Goal: Task Accomplishment & Management: Manage account settings

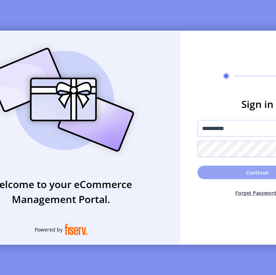
click at [238, 172] on button "Continue" at bounding box center [257, 173] width 120 height 14
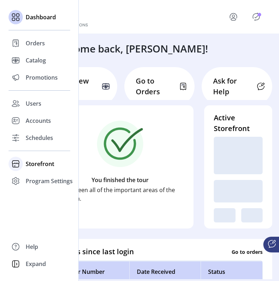
click at [28, 169] on div "Storefront" at bounding box center [40, 163] width 62 height 17
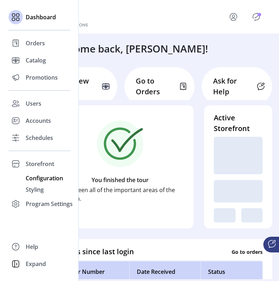
click at [32, 183] on div "Configuration" at bounding box center [40, 177] width 62 height 11
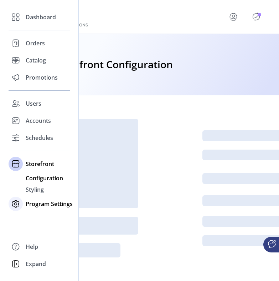
click at [39, 200] on span "Program Settings" at bounding box center [49, 203] width 47 height 9
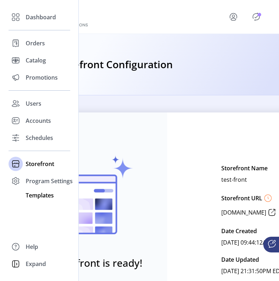
click at [39, 199] on div "Templates" at bounding box center [40, 194] width 62 height 11
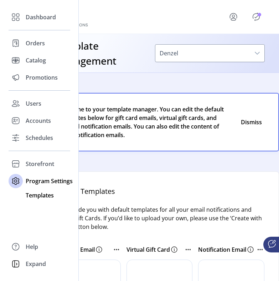
click at [40, 195] on span "Templates" at bounding box center [40, 195] width 28 height 9
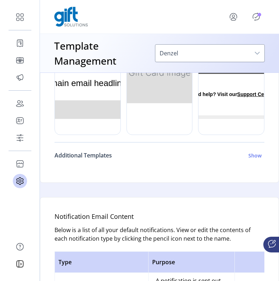
scroll to position [336, 0]
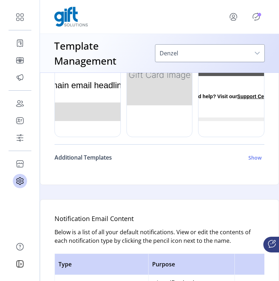
click at [250, 161] on h6 "Show" at bounding box center [255, 157] width 13 height 7
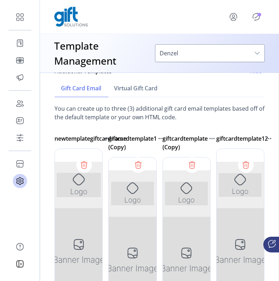
scroll to position [431, 0]
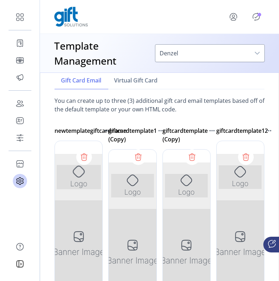
click at [244, 217] on div at bounding box center [241, 248] width 48 height 214
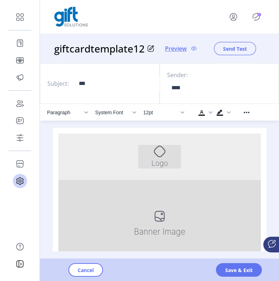
click at [241, 46] on span "Send Test" at bounding box center [235, 48] width 24 height 7
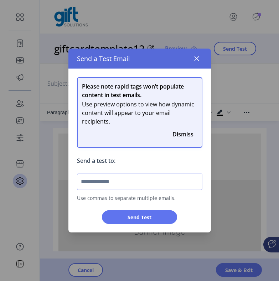
click at [179, 186] on input "text" at bounding box center [140, 181] width 126 height 16
type input "**********"
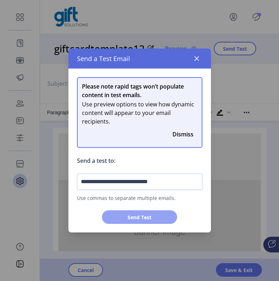
click at [171, 215] on button "Send Test" at bounding box center [139, 217] width 75 height 14
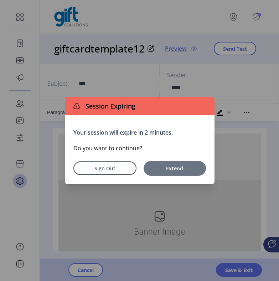
click at [174, 167] on span "Extend" at bounding box center [174, 167] width 55 height 7
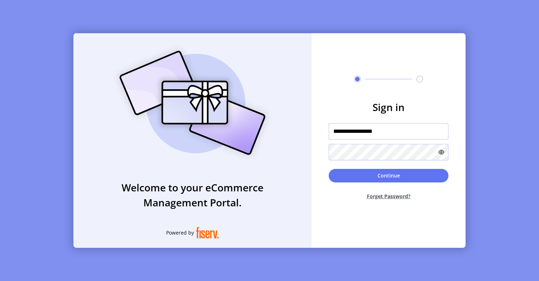
click at [353, 133] on input "**********" at bounding box center [389, 131] width 120 height 16
paste input "text"
type input "****"
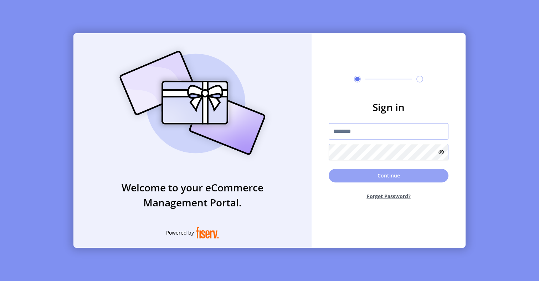
type input "**********"
click at [339, 174] on button "Continue" at bounding box center [389, 176] width 120 height 14
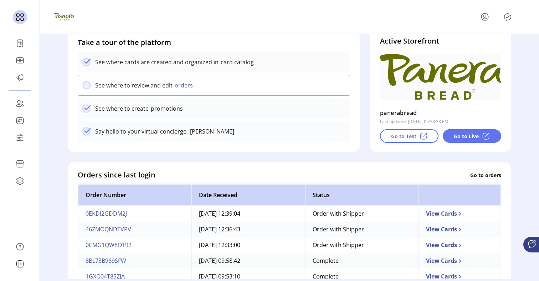
scroll to position [77, 0]
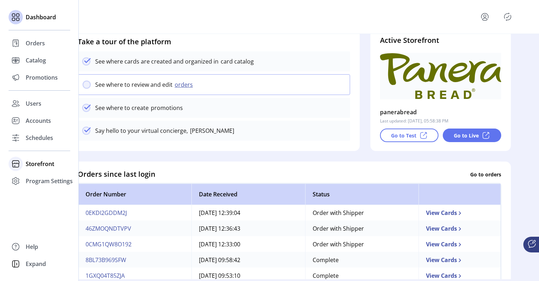
click at [19, 163] on icon at bounding box center [15, 165] width 6 height 4
click at [35, 179] on span "Configuration" at bounding box center [44, 178] width 37 height 9
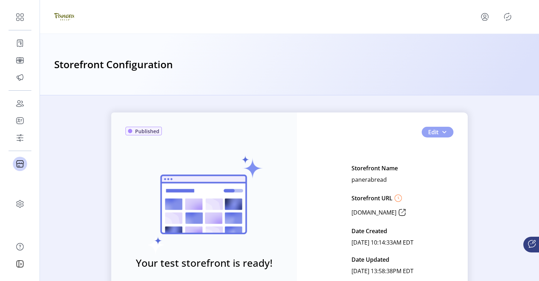
click at [442, 133] on span "button" at bounding box center [445, 132] width 6 height 6
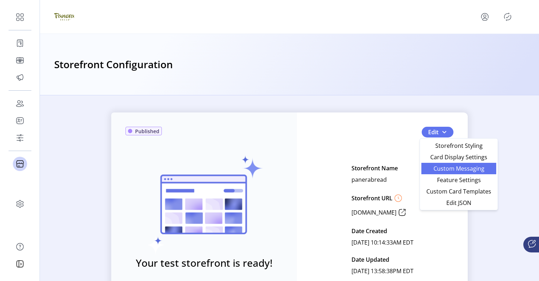
click at [463, 167] on span "Custom Messaging" at bounding box center [459, 169] width 66 height 6
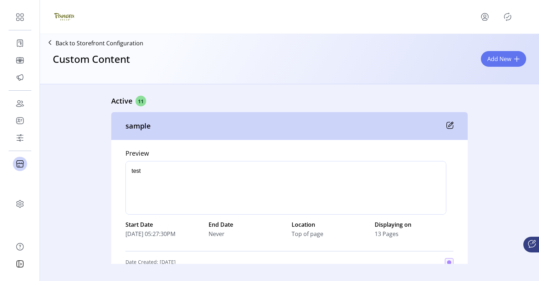
click at [509, 22] on icon "Publisher Panel" at bounding box center [507, 16] width 11 height 11
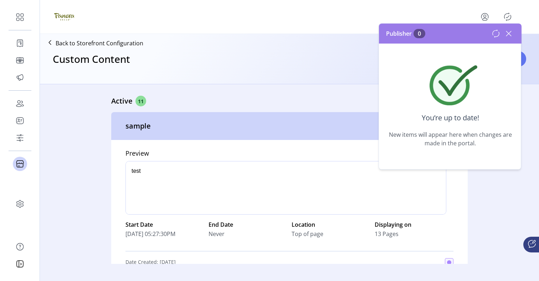
click at [509, 34] on icon at bounding box center [509, 33] width 5 height 5
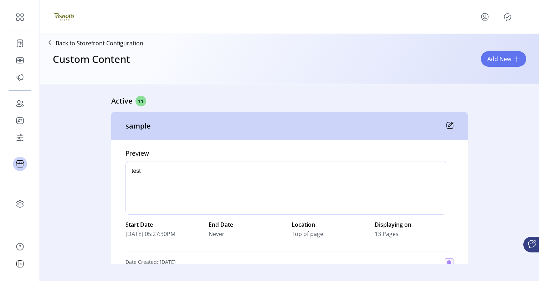
click at [451, 123] on icon at bounding box center [451, 124] width 5 height 5
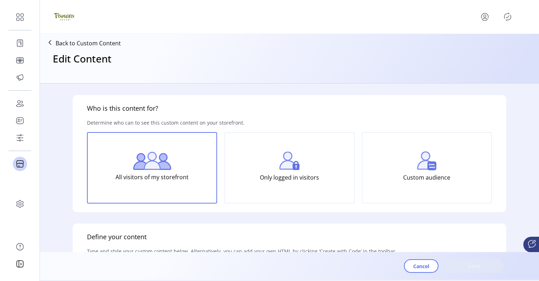
type input "******"
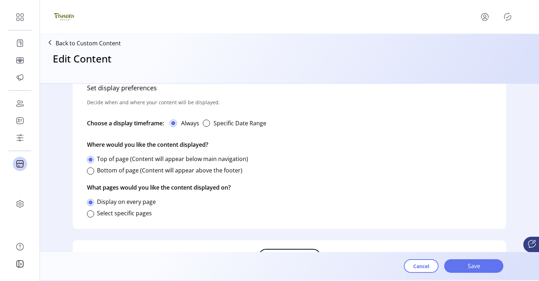
scroll to position [439, 0]
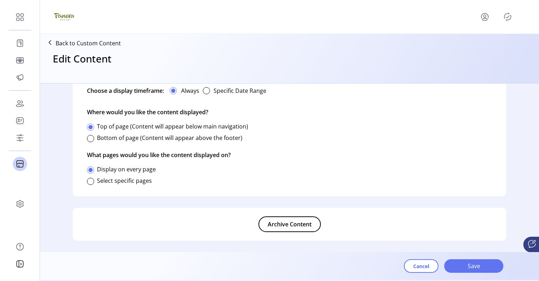
click at [173, 138] on label "Bottom of page (Content will appear above the footer)" at bounding box center [170, 138] width 146 height 8
click at [479, 260] on button "Save" at bounding box center [473, 266] width 59 height 14
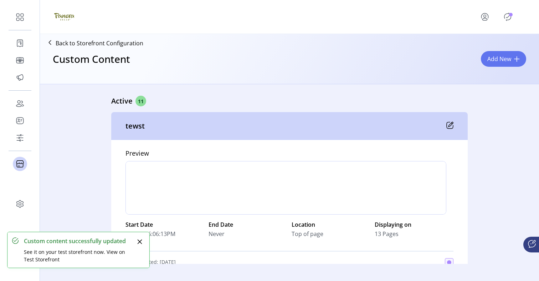
click at [506, 19] on icon "Publisher Panel" at bounding box center [507, 16] width 11 height 11
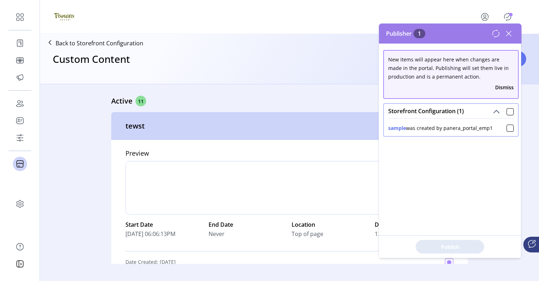
click at [380, 138] on div "New items will appear here when changes are made in the portal. Publishing will…" at bounding box center [450, 151] width 143 height 214
click at [509, 32] on icon at bounding box center [508, 33] width 11 height 11
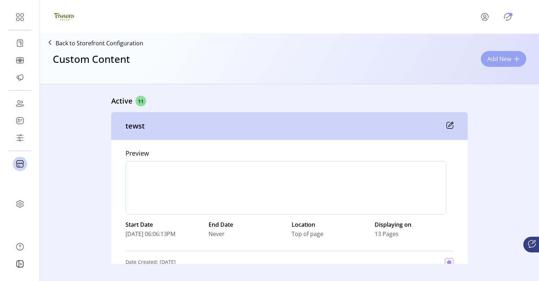
click at [502, 57] on span "Add New" at bounding box center [500, 59] width 24 height 9
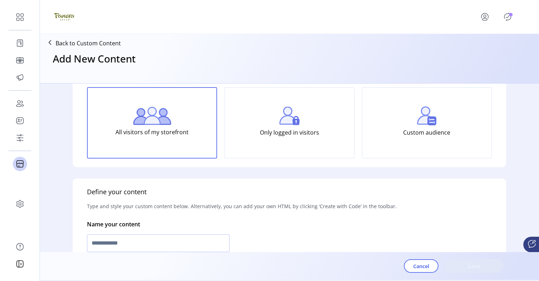
scroll to position [58, 0]
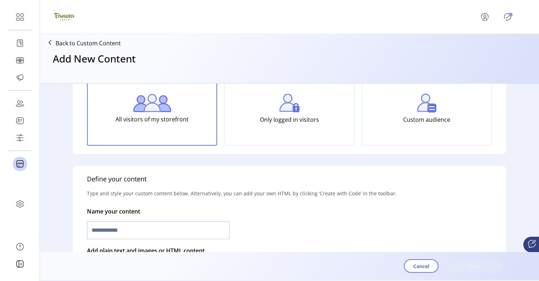
click at [198, 228] on input "text" at bounding box center [158, 230] width 143 height 18
type input "*"
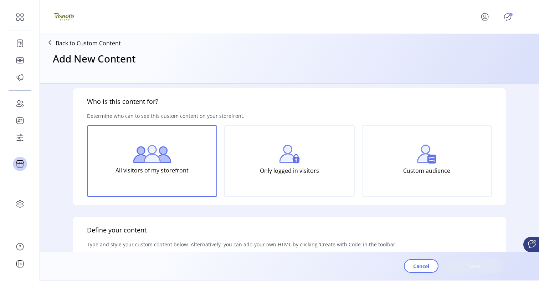
scroll to position [0, 0]
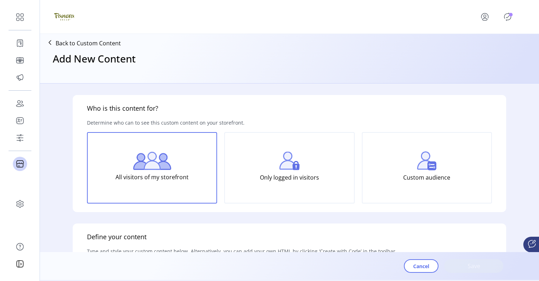
type input "**********"
click at [240, 179] on div "Only logged in visitors" at bounding box center [289, 167] width 130 height 71
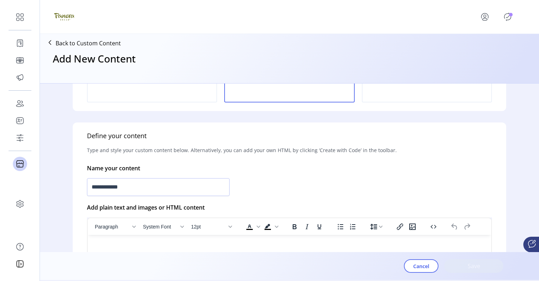
scroll to position [141, 0]
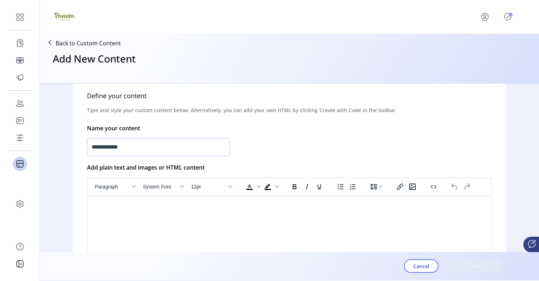
click at [197, 200] on html at bounding box center [290, 198] width 404 height 6
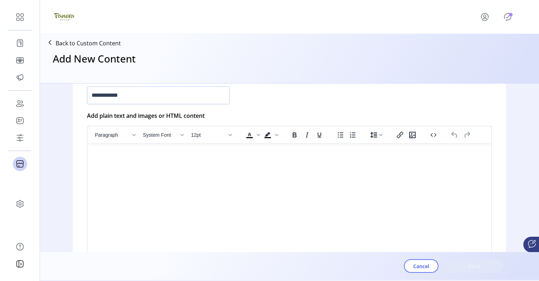
click at [229, 149] on html at bounding box center [290, 146] width 404 height 6
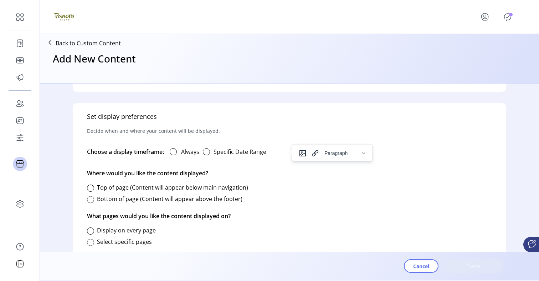
scroll to position [378, 0]
click at [178, 153] on div "Always" at bounding box center [181, 151] width 35 height 14
click at [174, 150] on div at bounding box center [173, 151] width 7 height 7
click at [116, 193] on div "Bottom of page (Content will appear above the footer)" at bounding box center [165, 198] width 156 height 14
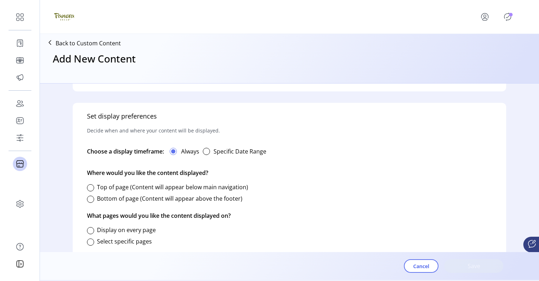
click at [117, 198] on label "Bottom of page (Content will appear above the footer)" at bounding box center [170, 198] width 146 height 8
click at [116, 191] on div "Bottom of page (Content will appear above the footer)" at bounding box center [165, 198] width 156 height 14
click at [116, 231] on label "Display on every page" at bounding box center [126, 230] width 59 height 8
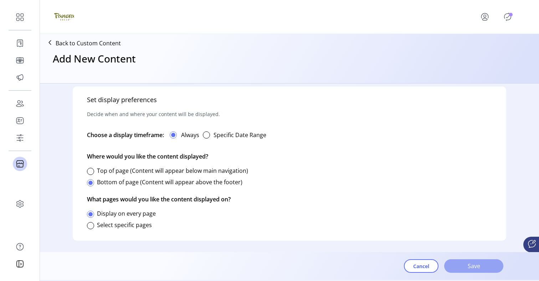
click at [456, 265] on span "Save" at bounding box center [474, 265] width 41 height 9
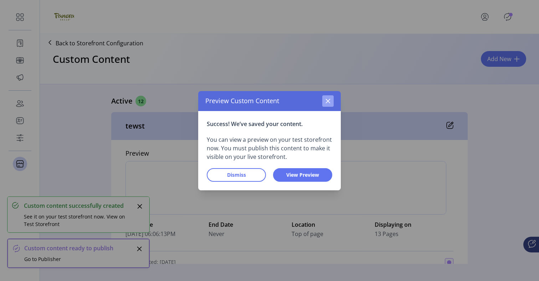
click at [327, 101] on icon "button" at bounding box center [328, 100] width 5 height 5
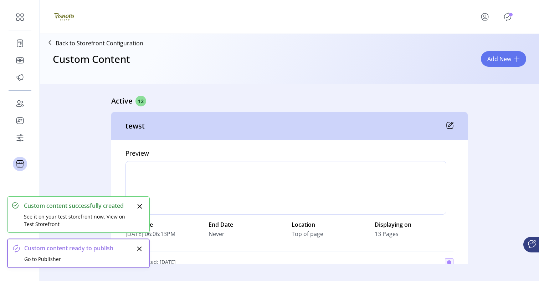
click at [510, 19] on icon "Publisher Panel" at bounding box center [507, 16] width 11 height 11
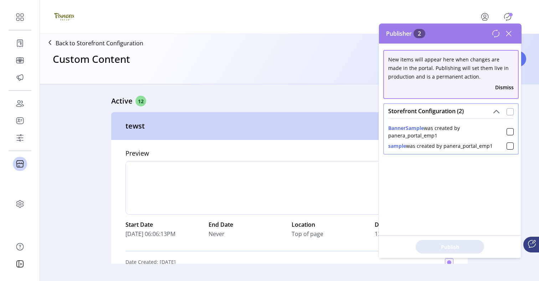
click at [507, 112] on div at bounding box center [510, 111] width 7 height 7
click at [472, 250] on span "Publish 2 Items" at bounding box center [450, 246] width 50 height 7
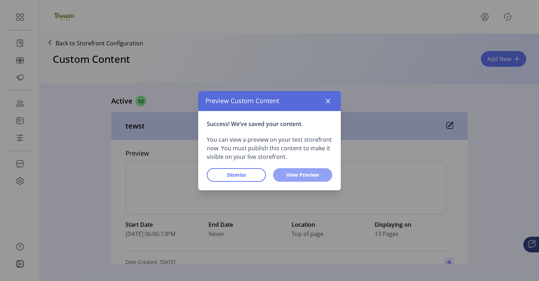
click at [301, 172] on span "View Preview" at bounding box center [303, 174] width 41 height 7
click at [328, 101] on icon "button" at bounding box center [328, 100] width 5 height 5
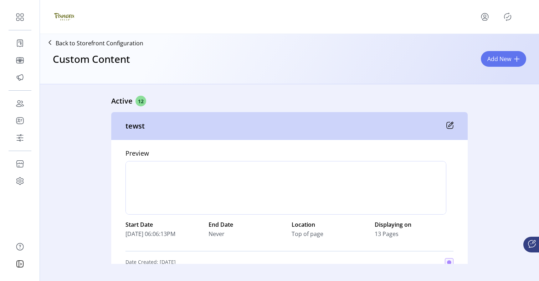
click at [507, 22] on icon "Publisher Panel" at bounding box center [507, 16] width 11 height 11
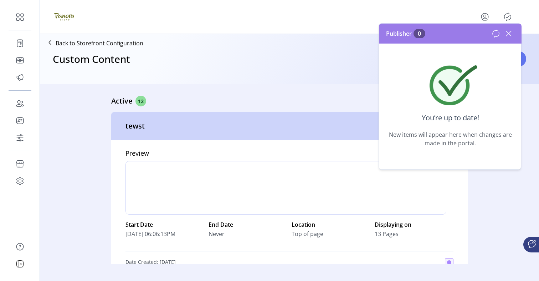
click at [500, 27] on div "Publisher 0" at bounding box center [450, 34] width 143 height 20
click at [499, 30] on icon at bounding box center [496, 33] width 9 height 9
click at [495, 34] on icon at bounding box center [496, 33] width 9 height 9
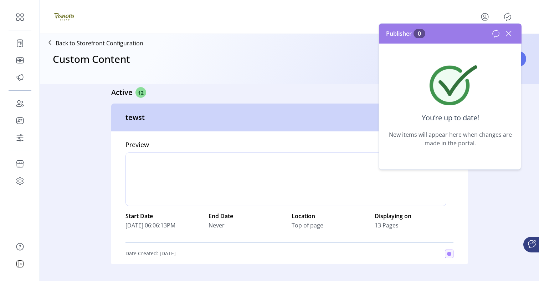
scroll to position [9, 0]
click at [507, 33] on icon at bounding box center [508, 33] width 11 height 11
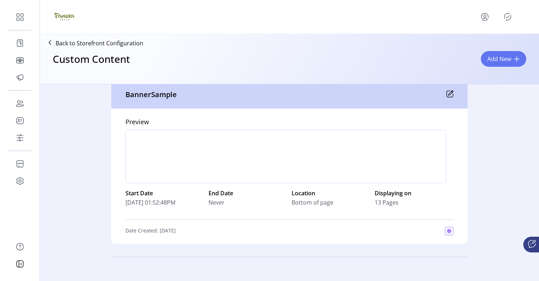
scroll to position [2037, 0]
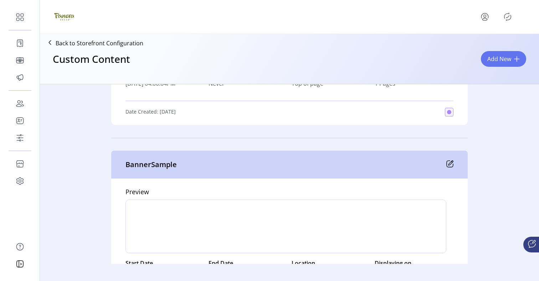
click at [449, 163] on icon at bounding box center [450, 163] width 7 height 7
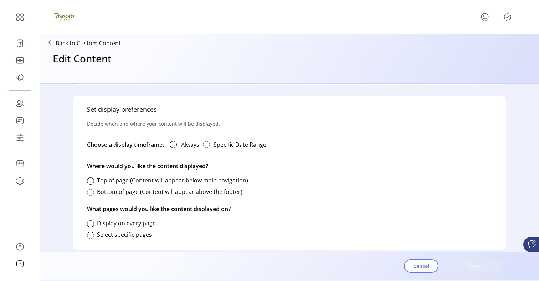
type input "**********"
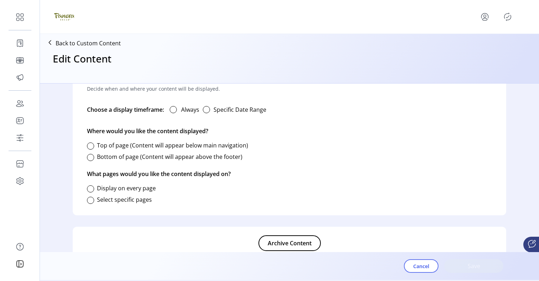
scroll to position [439, 0]
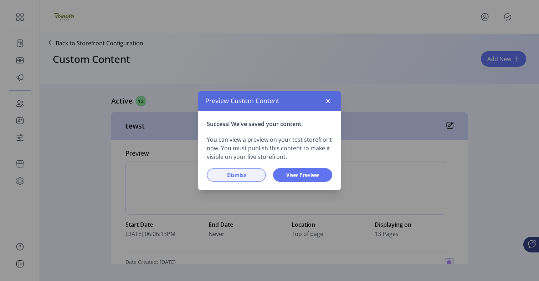
click at [235, 178] on span "Dismiss" at bounding box center [236, 174] width 41 height 7
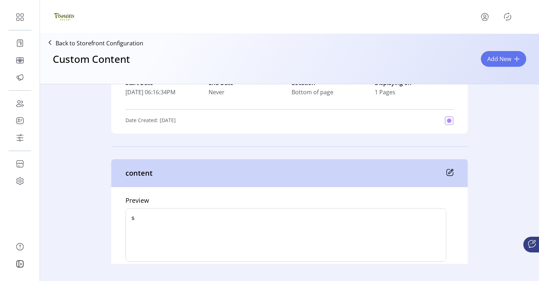
scroll to position [1465, 0]
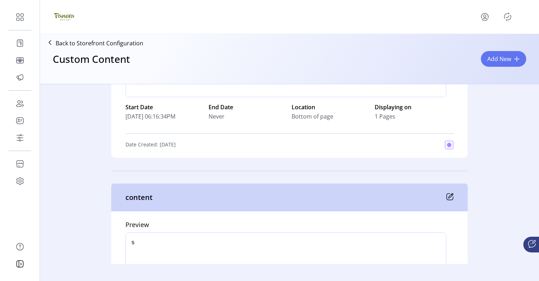
click at [448, 195] on icon at bounding box center [450, 196] width 7 height 7
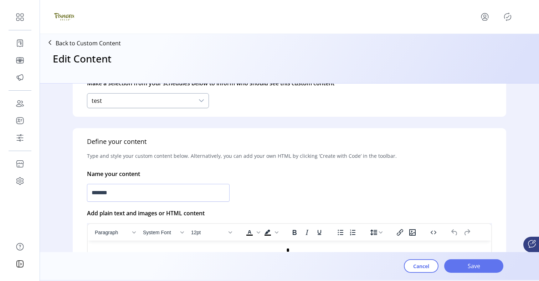
click at [117, 96] on div "test" at bounding box center [140, 100] width 107 height 14
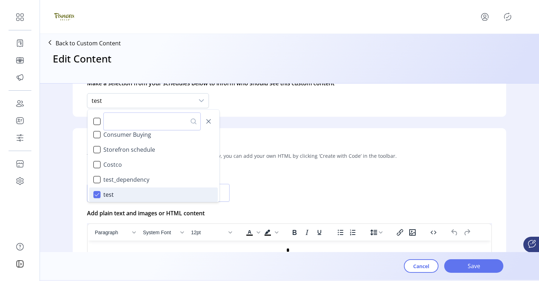
drag, startPoint x: 254, startPoint y: 106, endPoint x: 253, endPoint y: 110, distance: 4.2
click at [254, 106] on div "Who is this content for? Determine who can to see this custom content on your s…" at bounding box center [290, 41] width 434 height 152
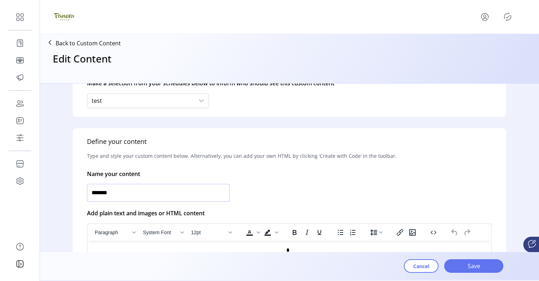
click at [116, 191] on input "*******" at bounding box center [158, 193] width 143 height 18
type input "********"
click at [463, 264] on span "Save" at bounding box center [474, 265] width 41 height 9
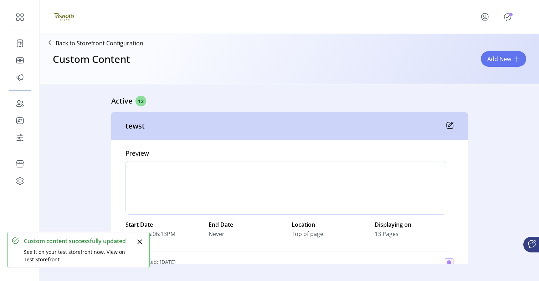
click at [506, 17] on icon "Publisher Panel" at bounding box center [507, 16] width 11 height 11
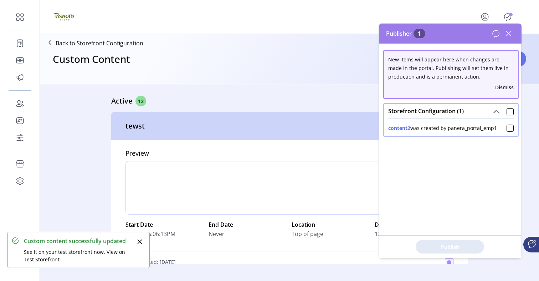
click at [354, 77] on div "Custom Content Add New" at bounding box center [290, 65] width 494 height 31
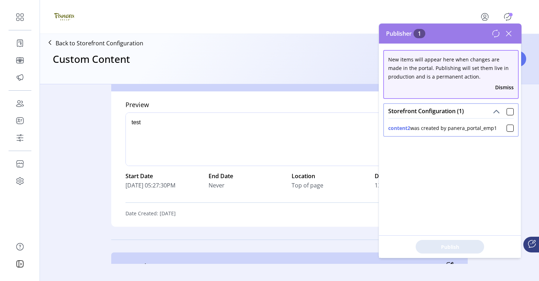
click at [510, 33] on icon at bounding box center [509, 33] width 5 height 5
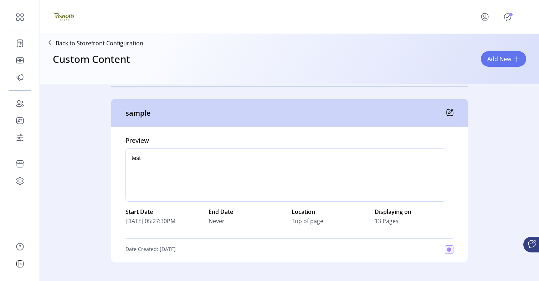
click at [449, 112] on icon at bounding box center [451, 111] width 5 height 5
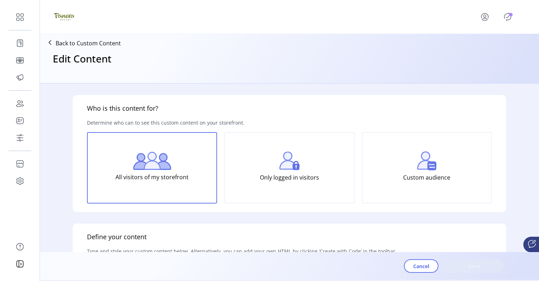
type input "******"
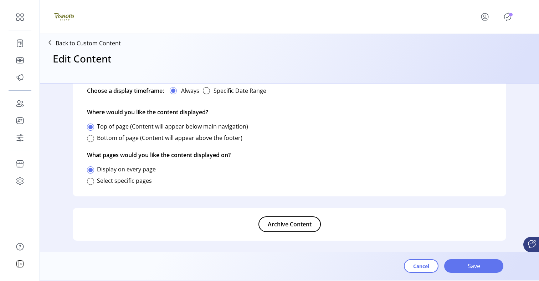
click at [284, 221] on span "Archive Content" at bounding box center [290, 224] width 44 height 9
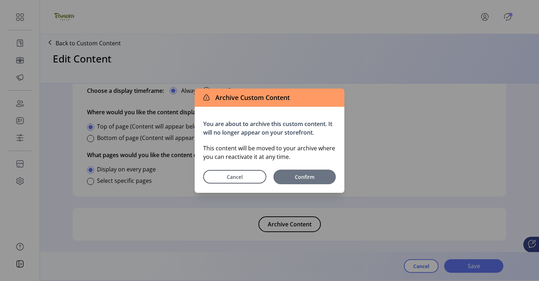
click at [301, 178] on span "Confirm" at bounding box center [304, 176] width 55 height 7
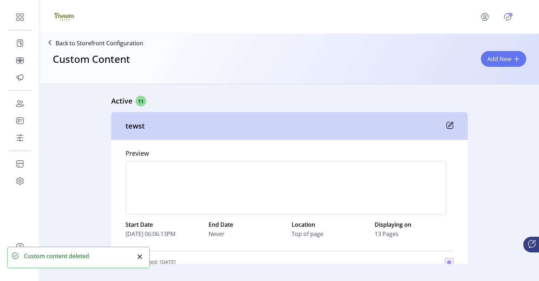
click at [510, 16] on icon "Publisher Panel" at bounding box center [507, 16] width 11 height 11
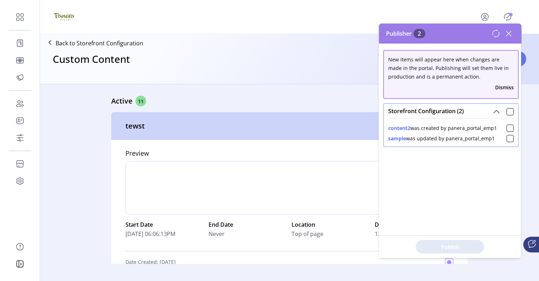
click at [460, 10] on div at bounding box center [289, 17] width 471 height 20
click at [341, 166] on div at bounding box center [286, 188] width 321 height 54
click at [478, 16] on button "menu" at bounding box center [486, 16] width 31 height 17
click at [467, 14] on div "Profile Sign Out" at bounding box center [289, 17] width 471 height 20
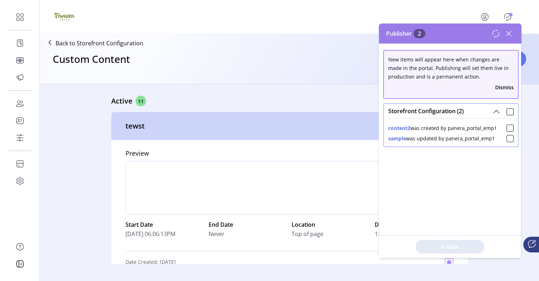
click at [513, 34] on icon at bounding box center [508, 33] width 11 height 11
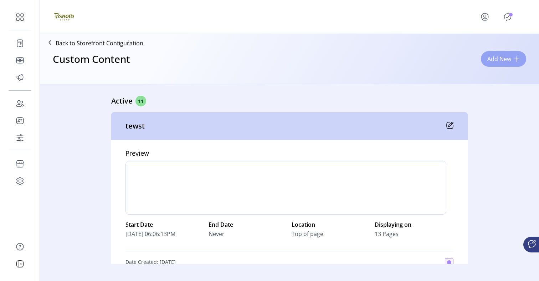
click at [490, 63] on button "Add New" at bounding box center [503, 59] width 45 height 16
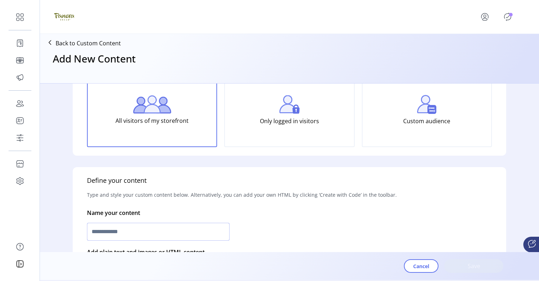
click at [134, 234] on input "text" at bounding box center [158, 232] width 143 height 18
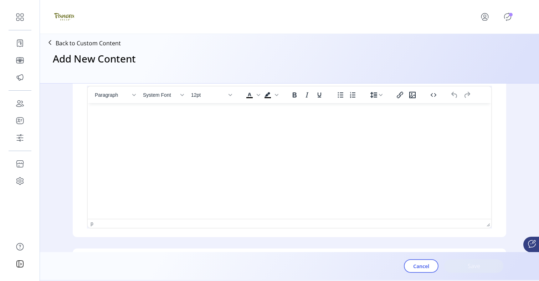
type input "****"
click at [166, 109] on html at bounding box center [290, 106] width 404 height 6
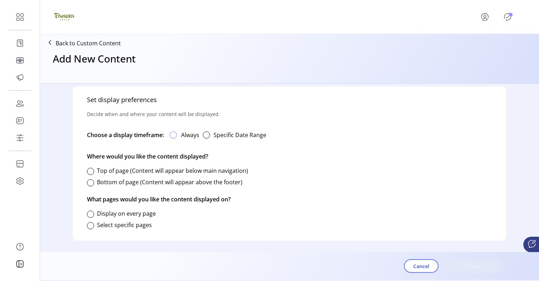
click at [177, 135] on div at bounding box center [173, 134] width 7 height 7
click at [103, 171] on label "Top of page (Content will appear below main navigation)" at bounding box center [172, 171] width 151 height 8
click at [90, 219] on div "Select specific pages" at bounding box center [119, 225] width 65 height 14
click at [90, 217] on div at bounding box center [90, 213] width 7 height 7
click at [471, 268] on span "Save" at bounding box center [474, 265] width 41 height 9
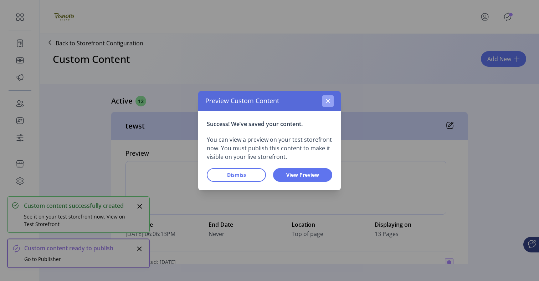
click at [326, 100] on icon "button" at bounding box center [328, 101] width 6 height 6
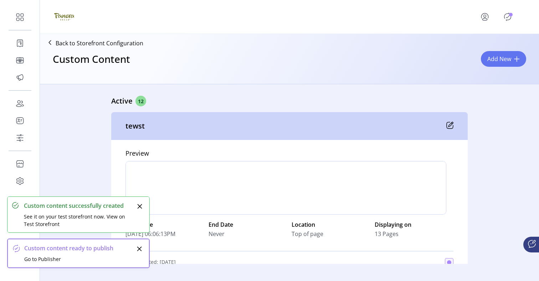
click at [508, 11] on icon "Publisher Panel" at bounding box center [507, 16] width 11 height 11
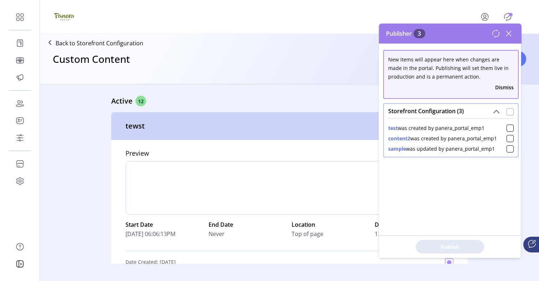
click at [507, 112] on div at bounding box center [510, 111] width 7 height 7
click at [454, 249] on span "Publish 3 Items" at bounding box center [450, 246] width 50 height 7
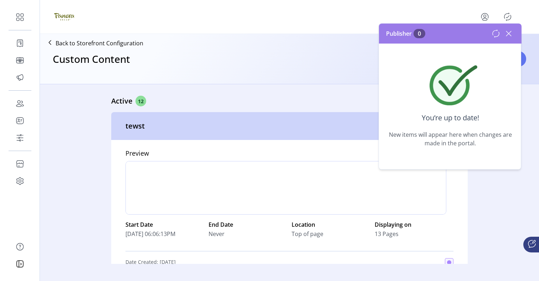
click at [494, 36] on icon at bounding box center [496, 33] width 9 height 9
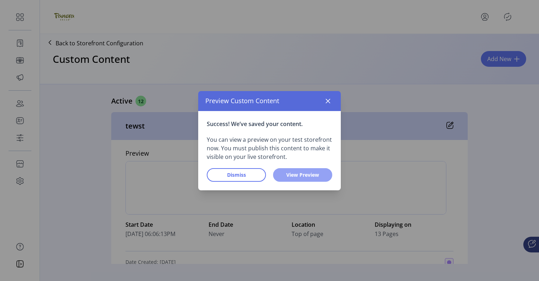
click at [306, 180] on button "View Preview" at bounding box center [302, 175] width 59 height 14
click at [320, 166] on div "Success! We’ve saved your content. You can view a preview on your test storefro…" at bounding box center [269, 150] width 143 height 79
click at [320, 172] on span "View Preview" at bounding box center [303, 174] width 41 height 7
click at [322, 102] on div "Preview Custom Content" at bounding box center [269, 101] width 143 height 20
click at [326, 104] on button "button" at bounding box center [327, 100] width 11 height 11
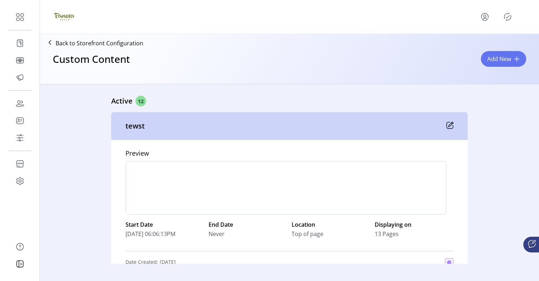
click at [483, 20] on icon "menu" at bounding box center [484, 16] width 11 height 11
click at [456, 58] on div "Custom Content Add New" at bounding box center [290, 65] width 494 height 31
click at [505, 19] on icon "Publisher Panel" at bounding box center [507, 16] width 11 height 11
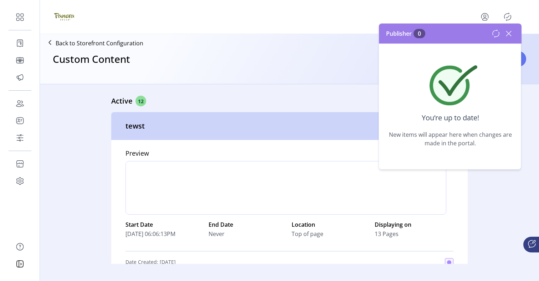
click at [495, 34] on icon at bounding box center [496, 33] width 9 height 9
click at [485, 14] on icon "menu" at bounding box center [484, 16] width 11 height 11
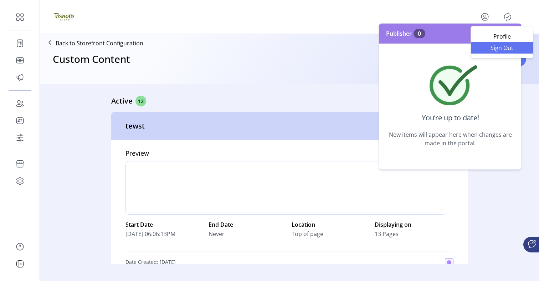
click at [491, 53] on link "Sign Out" at bounding box center [502, 47] width 62 height 11
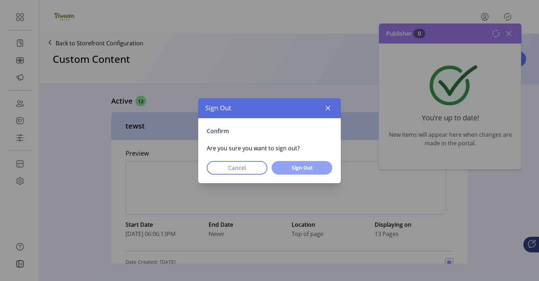
click at [317, 167] on span "Sign Out" at bounding box center [302, 167] width 42 height 7
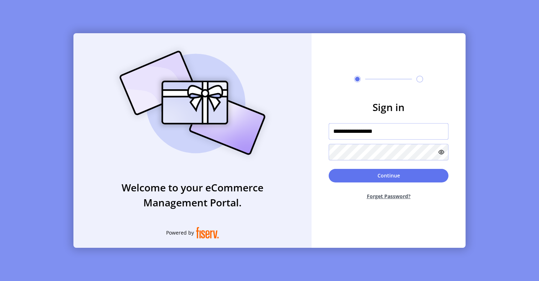
click at [375, 134] on input "**********" at bounding box center [389, 131] width 120 height 16
drag, startPoint x: 389, startPoint y: 131, endPoint x: 314, endPoint y: 131, distance: 75.6
click at [314, 131] on form "**********" at bounding box center [389, 153] width 154 height 106
paste input "text"
type input "*********"
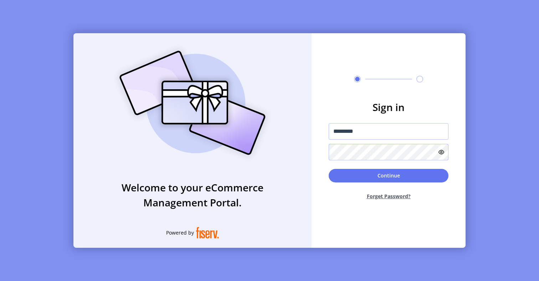
click at [323, 153] on form "Sign in ********* Continue Forget Password?" at bounding box center [389, 153] width 154 height 106
click at [346, 175] on button "Continue" at bounding box center [389, 176] width 120 height 14
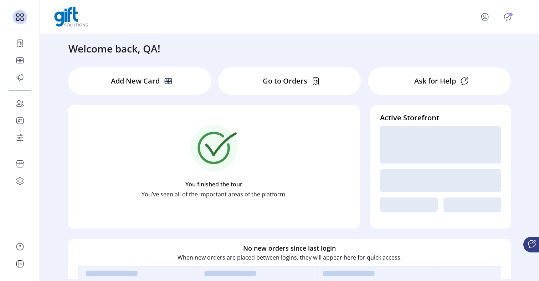
click at [512, 20] on icon "Publisher Panel" at bounding box center [507, 16] width 11 height 11
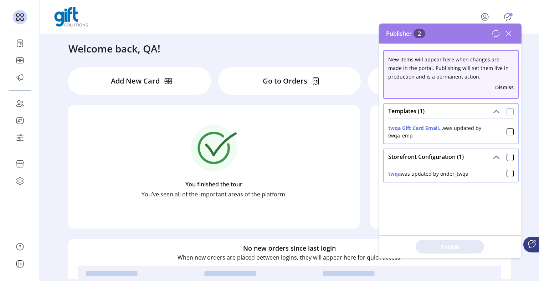
click at [508, 112] on div at bounding box center [510, 111] width 7 height 7
click at [502, 158] on div "Storefront Configuration (1)" at bounding box center [451, 156] width 134 height 14
click at [473, 240] on button "Publish 1 Items" at bounding box center [450, 247] width 68 height 14
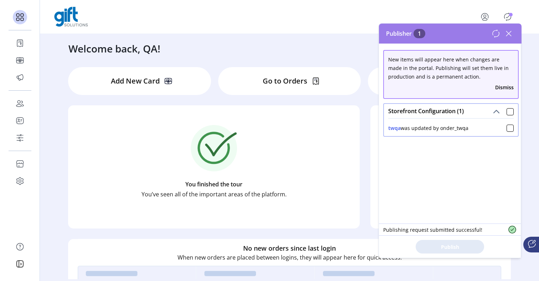
click at [376, 207] on div "Active Storefront twqa Last updated: [DATE], 01:59:42 PM Go to Test Go to Live" at bounding box center [441, 161] width 130 height 112
click at [512, 34] on icon at bounding box center [508, 33] width 11 height 11
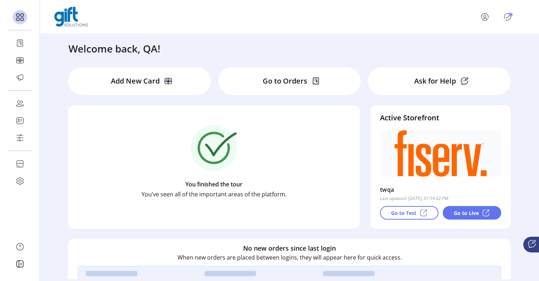
click at [509, 20] on icon "Publisher Panel" at bounding box center [507, 16] width 11 height 11
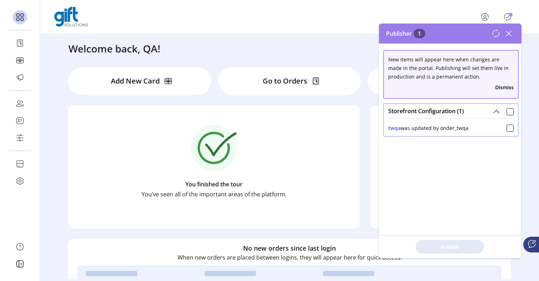
click at [503, 111] on div "Storefront Configuration (1)" at bounding box center [451, 111] width 134 height 14
click at [513, 111] on div "Storefront Configuration (1)" at bounding box center [451, 111] width 134 height 14
click at [507, 111] on div at bounding box center [510, 111] width 7 height 7
click at [458, 249] on span "Publish 1 Items" at bounding box center [450, 246] width 50 height 7
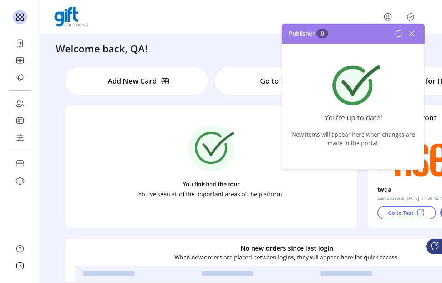
click at [417, 34] on icon at bounding box center [411, 33] width 11 height 11
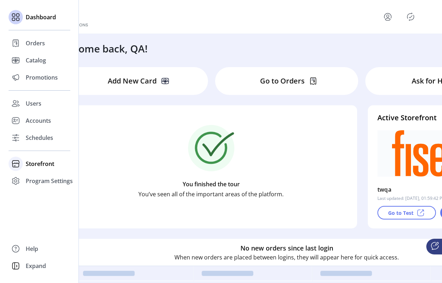
click at [31, 161] on span "Storefront" at bounding box center [40, 163] width 29 height 9
click at [41, 200] on span "Program Settings" at bounding box center [49, 203] width 47 height 9
click at [43, 197] on span "Templates" at bounding box center [40, 195] width 28 height 9
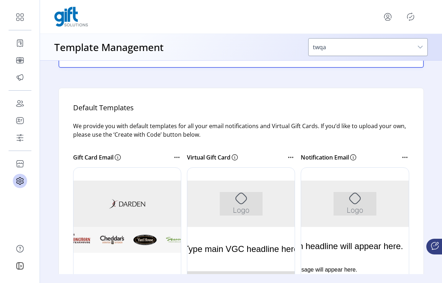
scroll to position [67, 0]
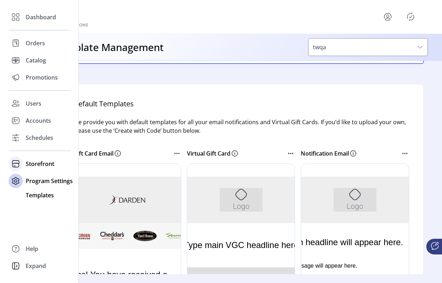
click at [29, 164] on span "Storefront" at bounding box center [40, 163] width 29 height 9
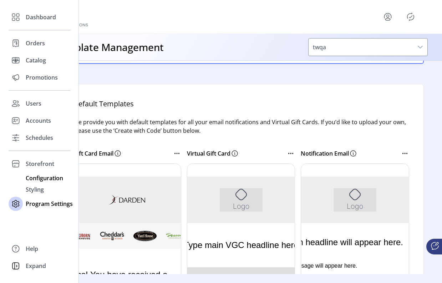
click at [32, 174] on span "Configuration" at bounding box center [44, 178] width 37 height 9
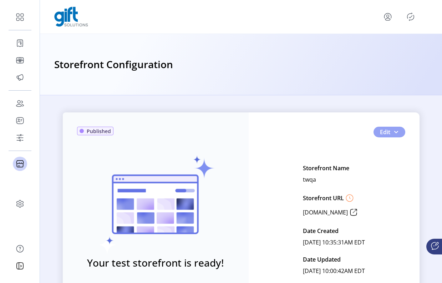
click at [391, 131] on button "Edit" at bounding box center [389, 132] width 32 height 11
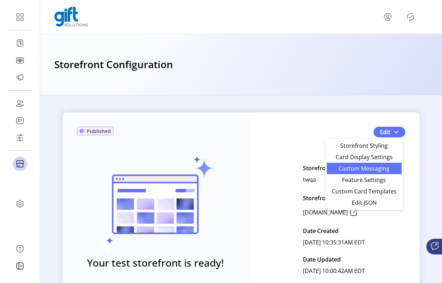
click at [378, 168] on span "Custom Messaging" at bounding box center [364, 169] width 66 height 6
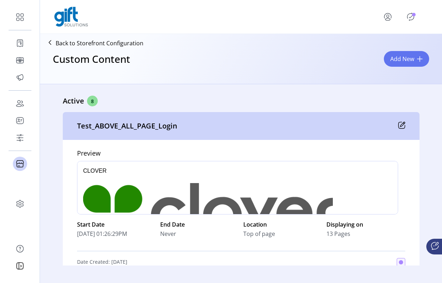
click at [399, 125] on icon at bounding box center [401, 125] width 7 height 7
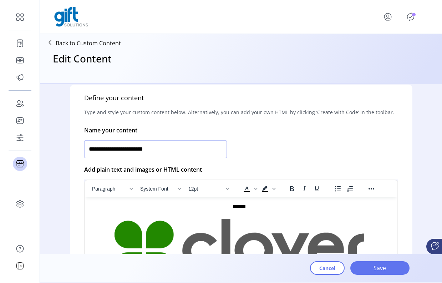
click at [167, 148] on input "**********" at bounding box center [155, 149] width 143 height 18
type input "**********"
click at [392, 270] on span "Save" at bounding box center [380, 268] width 41 height 9
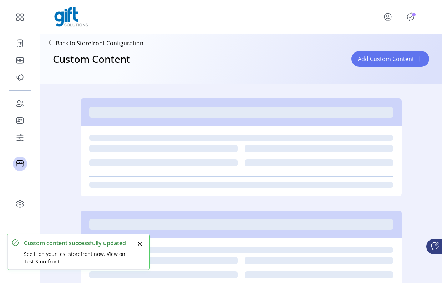
click at [411, 20] on icon "Publisher Panel" at bounding box center [410, 17] width 7 height 8
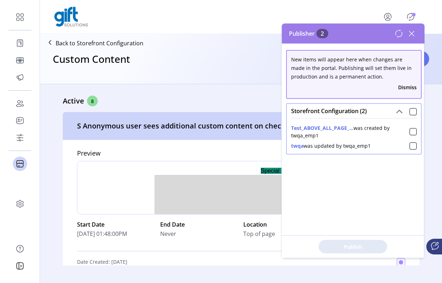
click at [237, 72] on div "Custom Content Add New" at bounding box center [241, 65] width 396 height 31
click at [413, 34] on icon at bounding box center [411, 33] width 11 height 11
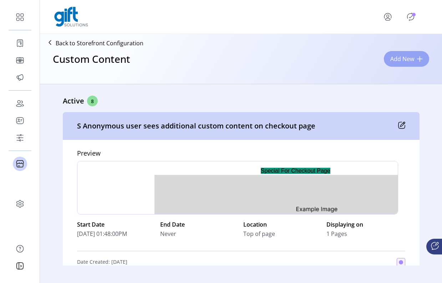
click at [400, 60] on span "Add New" at bounding box center [402, 59] width 24 height 9
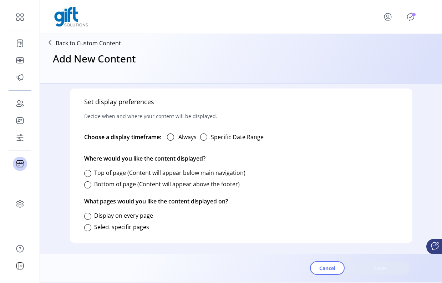
click at [181, 139] on label "Always" at bounding box center [187, 137] width 18 height 9
click at [105, 186] on label "Bottom of page (Content will appear above the footer)" at bounding box center [167, 184] width 146 height 8
click at [87, 217] on div at bounding box center [87, 216] width 7 height 7
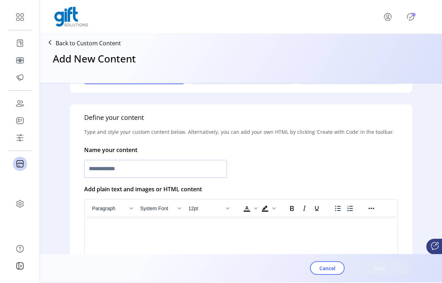
click at [200, 178] on div at bounding box center [241, 168] width 314 height 21
click at [196, 171] on input "text" at bounding box center [155, 169] width 143 height 18
type input "******"
click at [406, 262] on button "Save" at bounding box center [379, 268] width 59 height 14
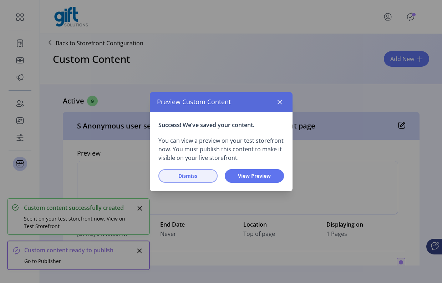
click at [208, 177] on button "Dismiss" at bounding box center [187, 176] width 59 height 14
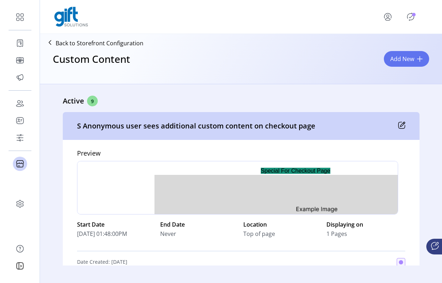
click at [324, 131] on div "S Anonymous user sees additional custom content on checkout page" at bounding box center [241, 126] width 357 height 28
click at [399, 125] on icon at bounding box center [401, 125] width 7 height 7
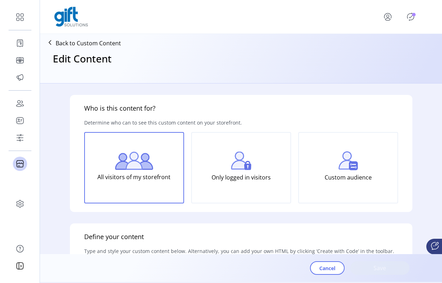
type input "**********"
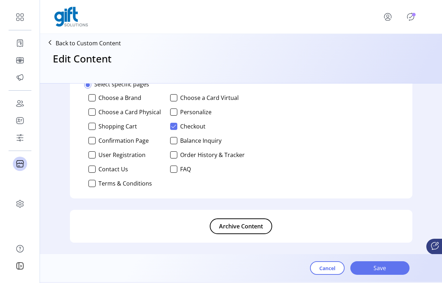
click at [247, 222] on span "Archive Content" at bounding box center [241, 226] width 44 height 9
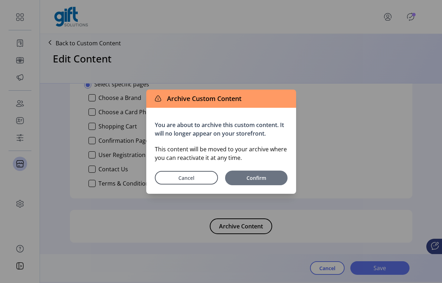
click at [262, 180] on span "Confirm" at bounding box center [256, 177] width 55 height 7
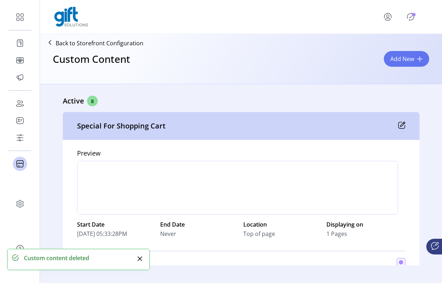
click at [411, 16] on icon "Publisher Panel" at bounding box center [410, 17] width 3 height 2
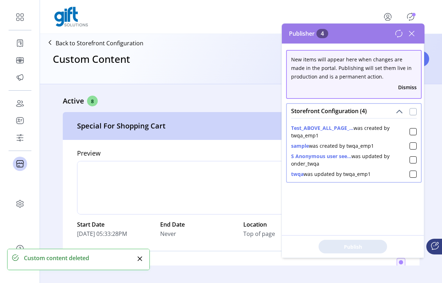
click at [409, 112] on div at bounding box center [412, 111] width 7 height 7
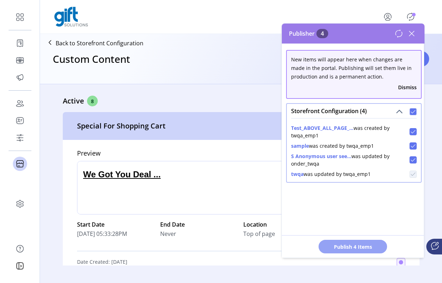
click at [367, 246] on span "Publish 4 Items" at bounding box center [353, 246] width 50 height 7
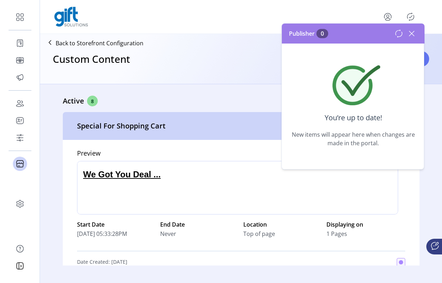
click at [399, 34] on icon at bounding box center [399, 33] width 9 height 9
click at [411, 35] on icon at bounding box center [411, 33] width 11 height 11
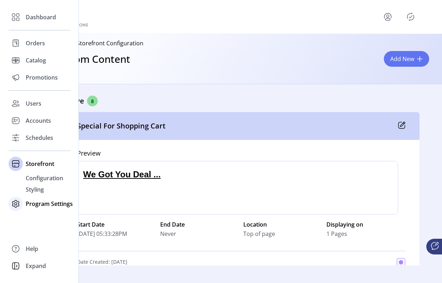
click at [36, 206] on span "Program Settings" at bounding box center [49, 203] width 47 height 9
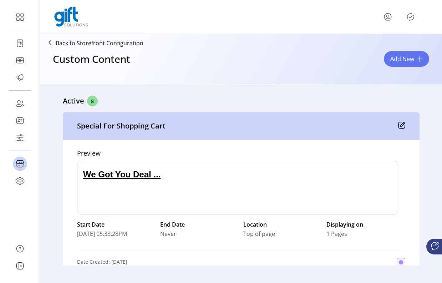
click at [400, 126] on icon at bounding box center [401, 125] width 7 height 7
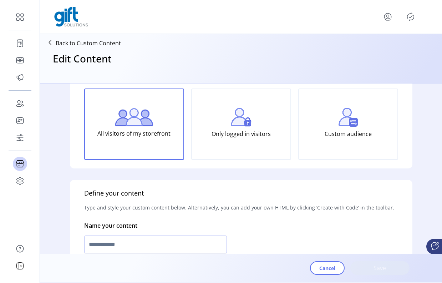
type input "**********"
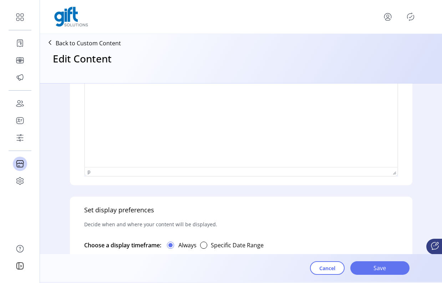
scroll to position [310, 0]
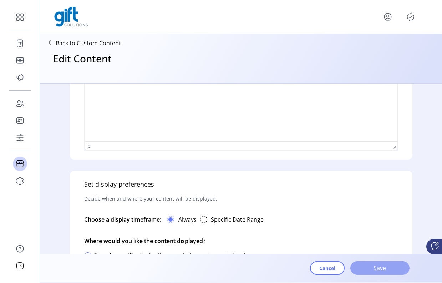
click at [381, 262] on button "Save" at bounding box center [379, 268] width 59 height 14
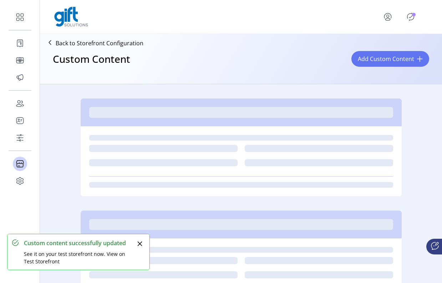
click at [412, 18] on icon "Publisher Panel" at bounding box center [410, 16] width 11 height 11
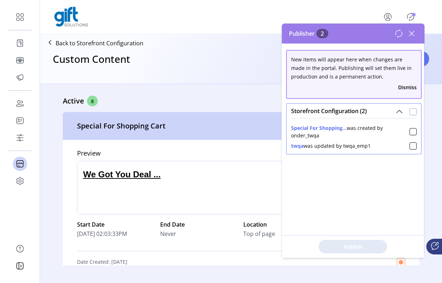
click at [409, 111] on div at bounding box center [412, 111] width 7 height 7
click at [398, 89] on button "Dismiss" at bounding box center [407, 86] width 19 height 7
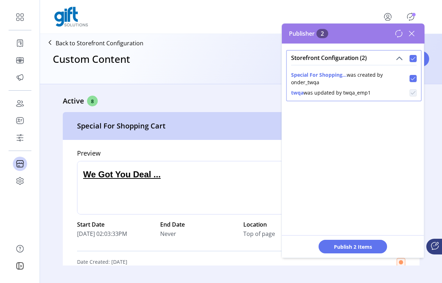
click at [397, 36] on icon at bounding box center [399, 33] width 6 height 7
click at [397, 37] on icon at bounding box center [399, 33] width 9 height 9
click at [409, 58] on div at bounding box center [412, 58] width 7 height 7
click at [358, 244] on span "Publish 2 Items" at bounding box center [353, 246] width 50 height 7
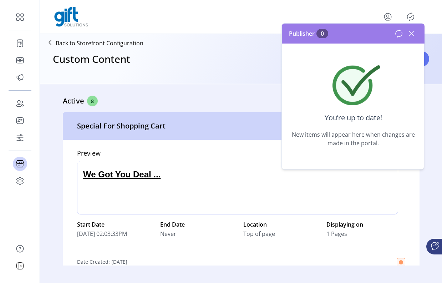
click at [416, 32] on icon at bounding box center [411, 33] width 11 height 11
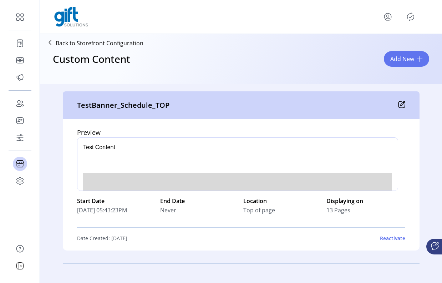
click at [400, 104] on icon at bounding box center [402, 103] width 5 height 5
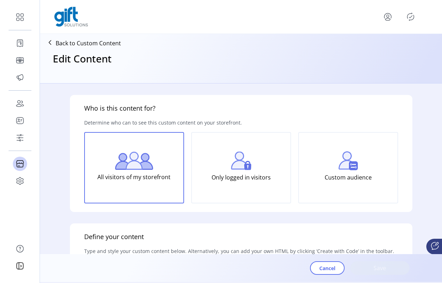
type input "**********"
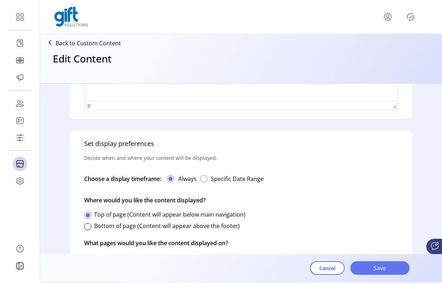
click at [203, 180] on div "button" at bounding box center [203, 178] width 7 height 7
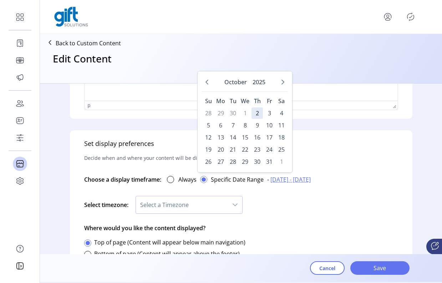
click at [202, 184] on button "button" at bounding box center [204, 179] width 14 height 14
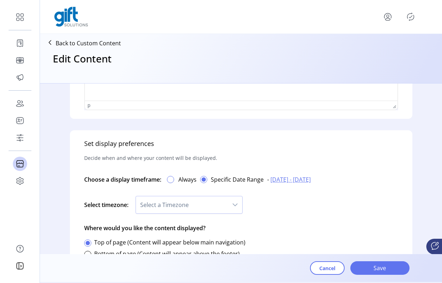
click at [172, 179] on div at bounding box center [170, 179] width 7 height 7
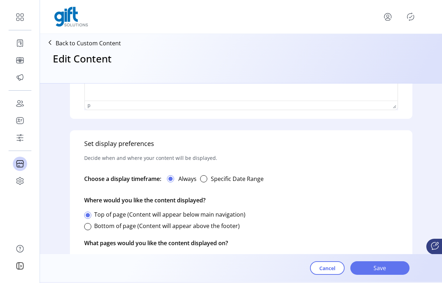
scroll to position [392, 0]
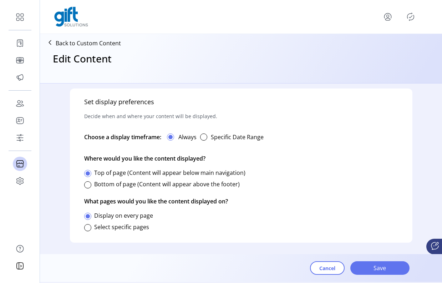
click at [95, 185] on label "Bottom of page (Content will appear above the footer)" at bounding box center [167, 184] width 146 height 8
click at [384, 266] on span "Save" at bounding box center [380, 268] width 41 height 9
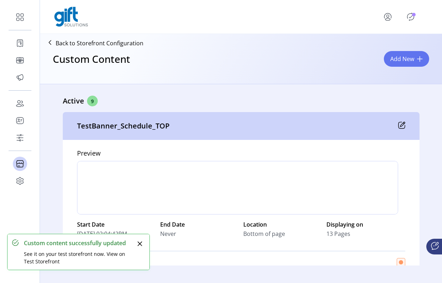
click at [411, 22] on div at bounding box center [400, 16] width 54 height 17
click at [411, 18] on icon "Publisher Panel" at bounding box center [410, 16] width 11 height 11
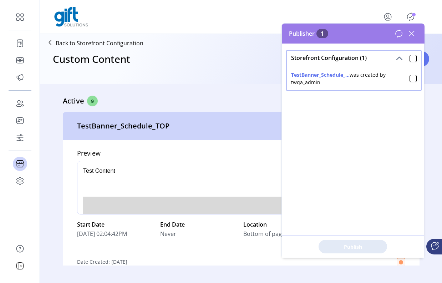
click at [412, 34] on icon at bounding box center [411, 33] width 11 height 11
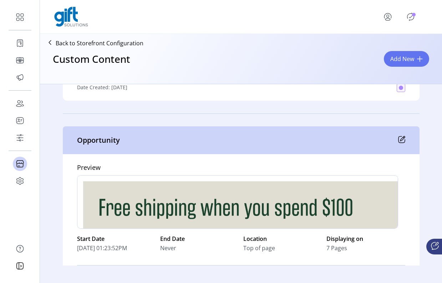
click at [398, 136] on icon at bounding box center [401, 139] width 7 height 7
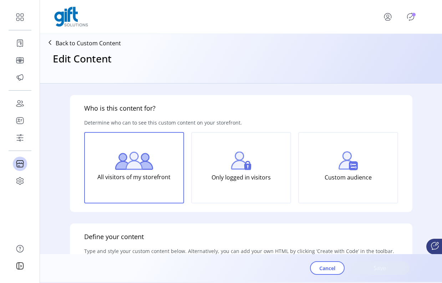
type input "**********"
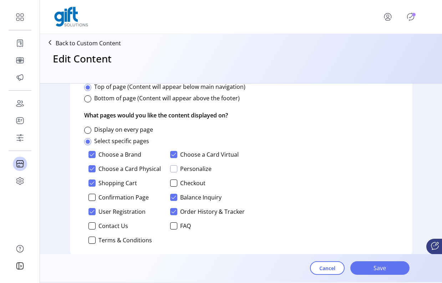
click at [171, 171] on div at bounding box center [173, 168] width 7 height 7
click at [172, 167] on icon at bounding box center [173, 168] width 5 height 5
click at [94, 241] on div at bounding box center [91, 239] width 7 height 7
click at [376, 264] on span "Save" at bounding box center [380, 268] width 41 height 9
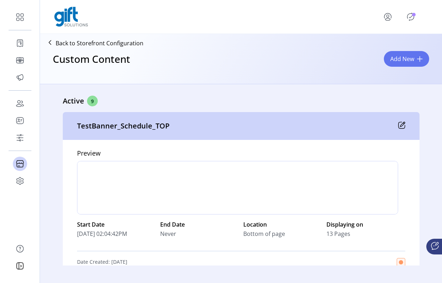
click at [411, 16] on icon "Publisher Panel" at bounding box center [410, 16] width 11 height 11
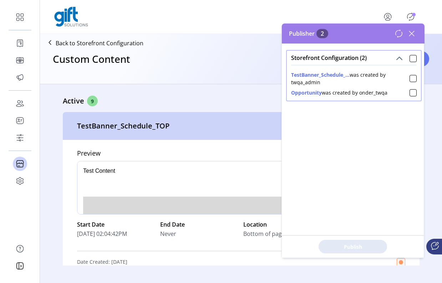
click at [413, 32] on icon at bounding box center [411, 33] width 5 height 5
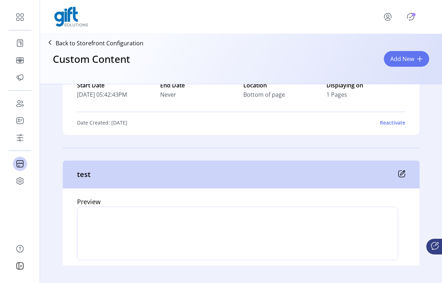
click at [400, 175] on icon at bounding box center [402, 173] width 5 height 5
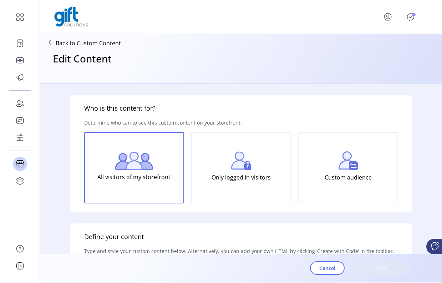
type input "****"
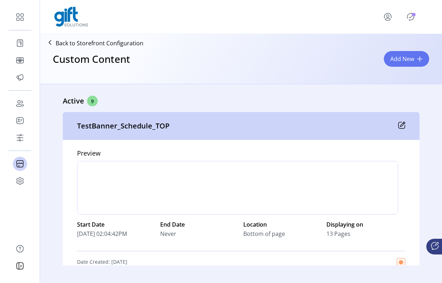
click at [401, 125] on icon at bounding box center [402, 124] width 5 height 5
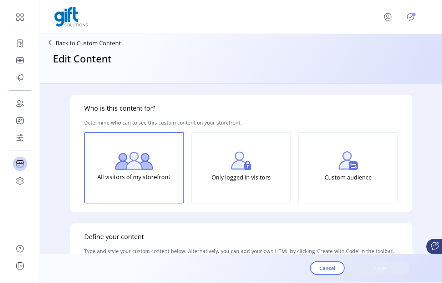
type input "**********"
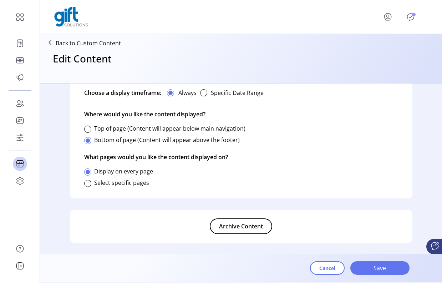
click at [241, 225] on span "Archive Content" at bounding box center [241, 226] width 44 height 9
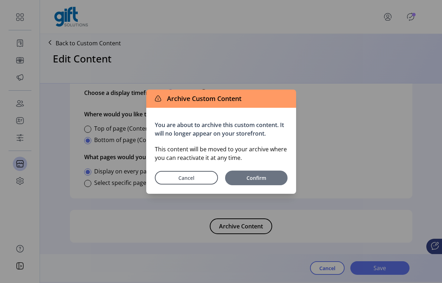
click at [262, 178] on span "Confirm" at bounding box center [256, 177] width 55 height 7
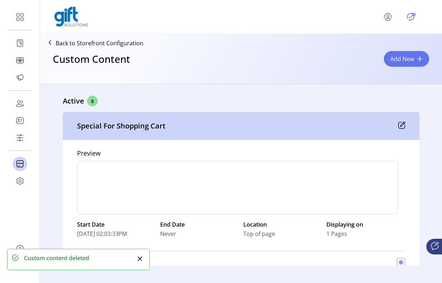
click at [408, 13] on icon "Publisher Panel" at bounding box center [410, 16] width 11 height 11
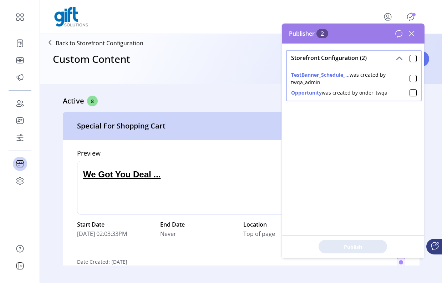
click at [412, 32] on icon at bounding box center [411, 33] width 11 height 11
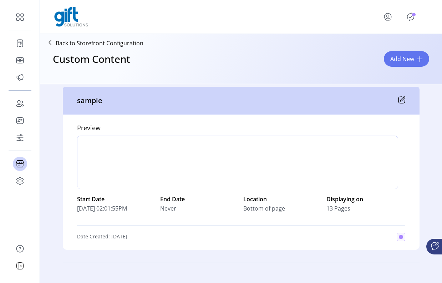
click at [400, 98] on icon at bounding box center [402, 99] width 5 height 5
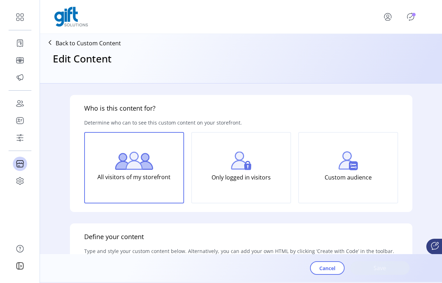
type input "******"
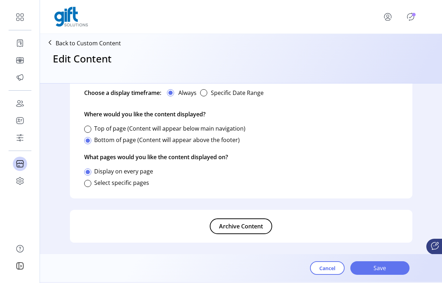
click at [250, 228] on span "Archive Content" at bounding box center [241, 226] width 44 height 9
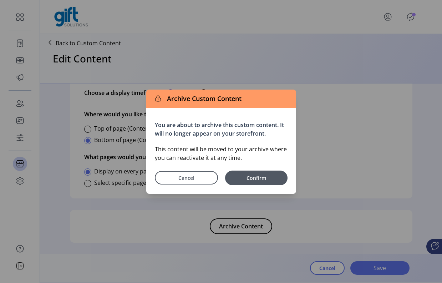
click at [259, 186] on div "You are about to archive this custom content. It will no longer appear on your …" at bounding box center [221, 151] width 150 height 86
click at [263, 179] on span "Confirm" at bounding box center [256, 177] width 55 height 7
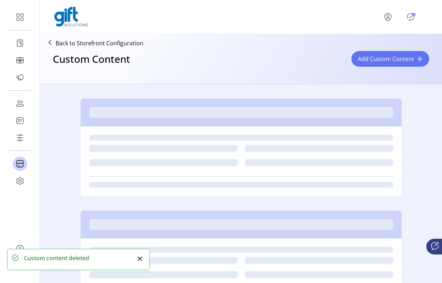
click at [411, 21] on icon "Publisher Panel" at bounding box center [410, 16] width 11 height 11
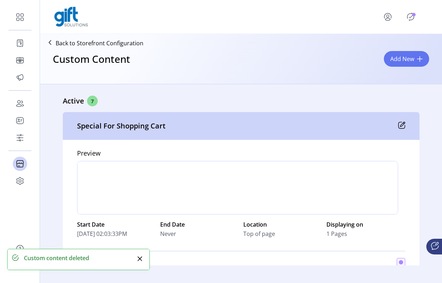
click at [411, 15] on icon "Publisher Panel" at bounding box center [410, 16] width 11 height 11
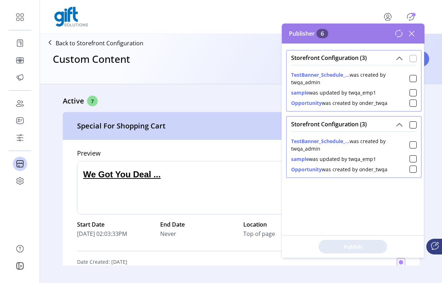
click at [412, 57] on div at bounding box center [412, 58] width 7 height 7
click at [412, 129] on div "Storefront Configuration (3)" at bounding box center [354, 124] width 134 height 14
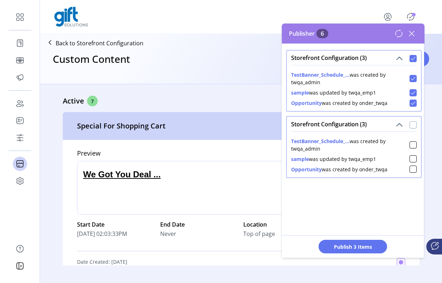
click at [409, 124] on div at bounding box center [412, 124] width 7 height 7
click at [397, 125] on span "Storefront Configuration (3)" at bounding box center [399, 124] width 7 height 7
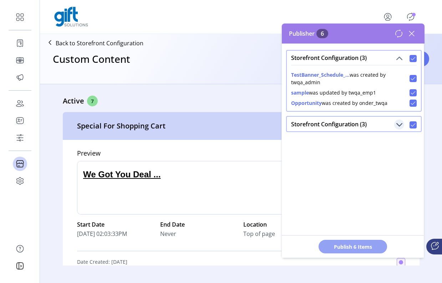
click at [365, 245] on span "Publish 6 Items" at bounding box center [353, 246] width 50 height 7
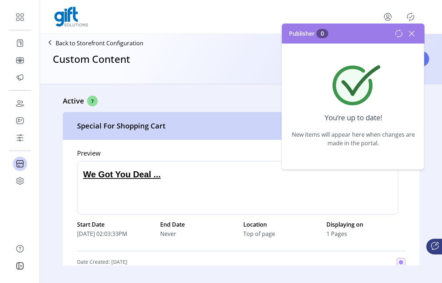
click at [407, 30] on icon at bounding box center [411, 33] width 11 height 11
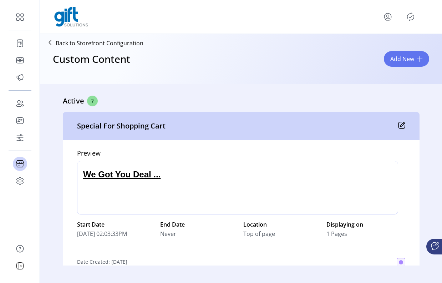
click at [411, 20] on icon "Publisher Panel" at bounding box center [410, 17] width 7 height 8
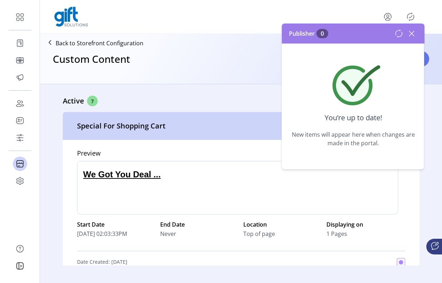
click at [396, 36] on icon at bounding box center [399, 33] width 9 height 9
click at [251, 58] on div "Custom Content Add New" at bounding box center [241, 65] width 396 height 31
click at [412, 32] on icon at bounding box center [411, 33] width 11 height 11
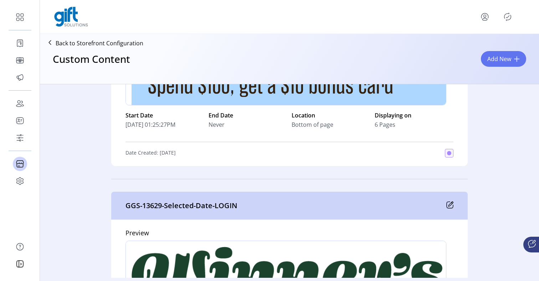
scroll to position [476, 0]
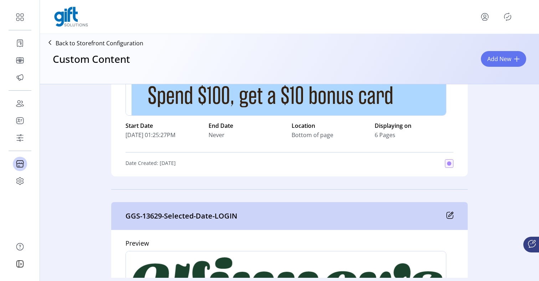
click at [509, 17] on icon "Publisher Panel" at bounding box center [507, 16] width 11 height 11
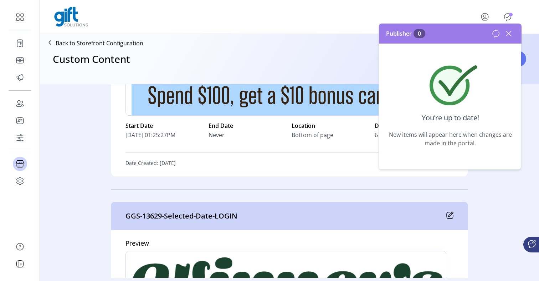
click at [508, 27] on div "Publisher 0" at bounding box center [450, 34] width 143 height 20
click at [508, 32] on icon at bounding box center [508, 33] width 11 height 11
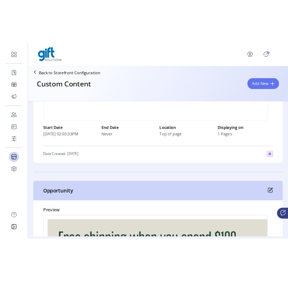
scroll to position [0, 0]
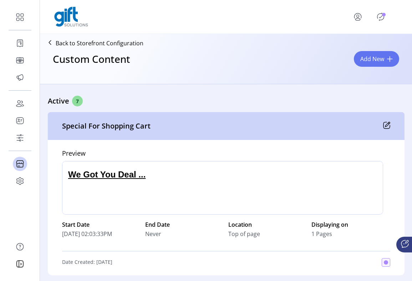
click at [380, 19] on icon "Publisher Panel" at bounding box center [380, 16] width 11 height 11
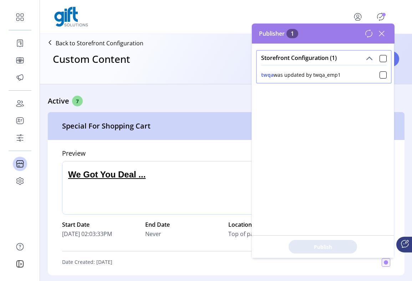
click at [348, 74] on div "twqa was updated by twqa_emp1" at bounding box center [324, 73] width 126 height 10
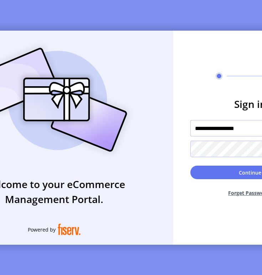
click at [218, 130] on input "**********" at bounding box center [250, 128] width 120 height 16
paste input "text"
type input "*********"
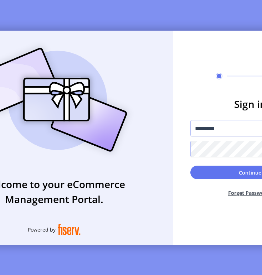
click at [177, 146] on form "Sign in ********* Continue Forget Password?" at bounding box center [250, 150] width 154 height 106
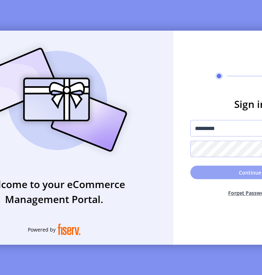
click at [218, 176] on button "Continue" at bounding box center [250, 173] width 120 height 14
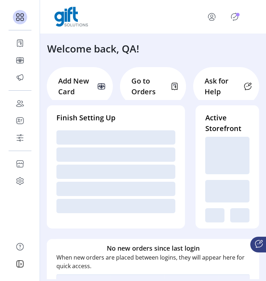
click at [234, 19] on icon "Publisher Panel" at bounding box center [234, 16] width 11 height 11
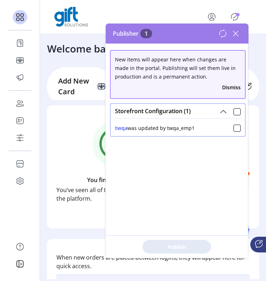
click at [123, 128] on button "twqa" at bounding box center [121, 127] width 12 height 7
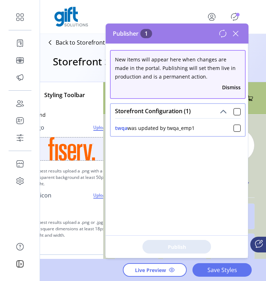
click at [236, 32] on icon at bounding box center [235, 33] width 5 height 5
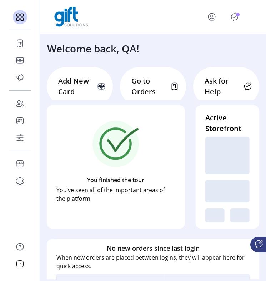
click at [234, 20] on icon "Publisher Panel" at bounding box center [234, 16] width 11 height 11
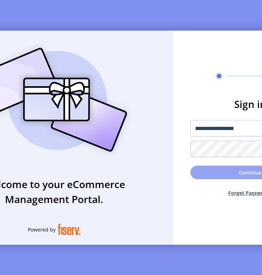
click at [230, 171] on button "Continue" at bounding box center [250, 173] width 120 height 14
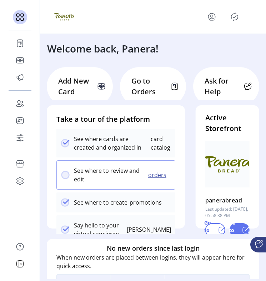
click at [235, 18] on icon "Publisher Panel" at bounding box center [234, 16] width 11 height 11
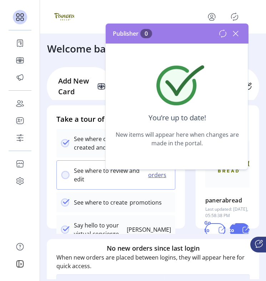
click at [236, 30] on icon at bounding box center [235, 33] width 11 height 11
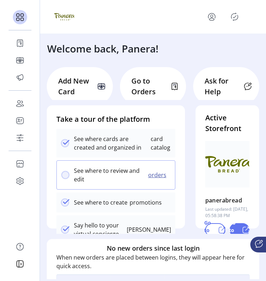
click at [213, 18] on icon "menu" at bounding box center [211, 16] width 11 height 11
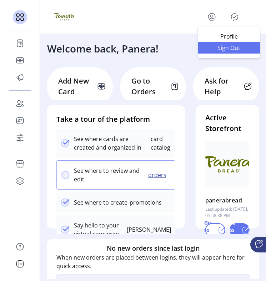
click at [229, 53] on link "Sign Out" at bounding box center [229, 47] width 62 height 11
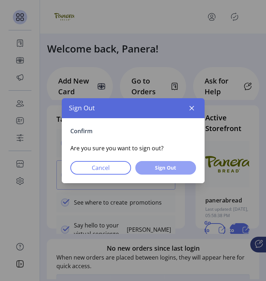
click at [160, 170] on span "Sign Out" at bounding box center [165, 167] width 42 height 7
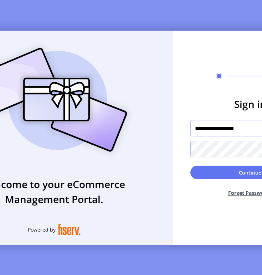
click at [227, 136] on input "**********" at bounding box center [250, 128] width 120 height 16
click at [236, 131] on input "**********" at bounding box center [250, 128] width 120 height 16
type input "*********"
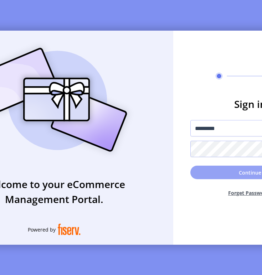
click at [224, 177] on button "Continue" at bounding box center [250, 173] width 120 height 14
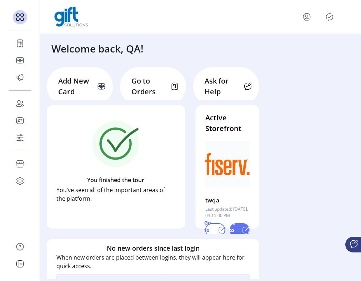
click at [329, 17] on icon "Publisher Panel" at bounding box center [329, 17] width 3 height 2
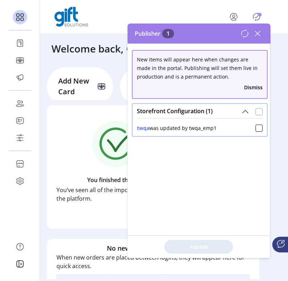
click at [255, 112] on div at bounding box center [258, 111] width 7 height 7
